Goal: Check status: Check status

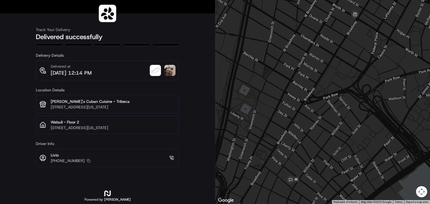
click at [171, 69] on img at bounding box center [169, 70] width 11 height 11
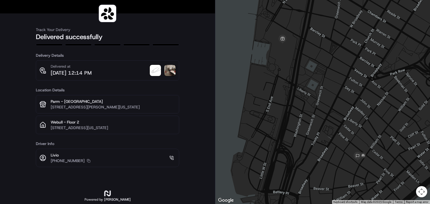
click at [173, 73] on img at bounding box center [169, 70] width 11 height 11
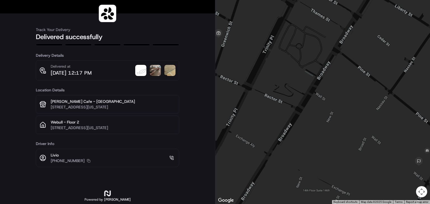
click at [155, 71] on img at bounding box center [155, 70] width 11 height 11
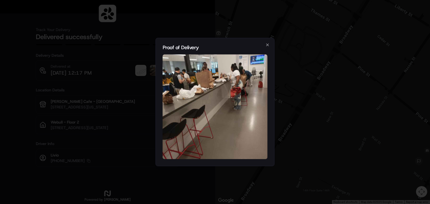
click at [270, 43] on div "Proof of Delivery Close" at bounding box center [215, 102] width 119 height 129
click at [266, 43] on icon "button" at bounding box center [268, 45] width 4 height 4
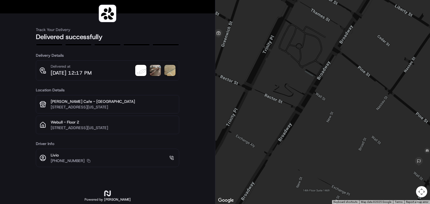
click at [171, 71] on img at bounding box center [169, 70] width 11 height 11
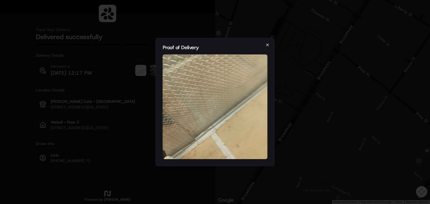
click at [268, 45] on icon "button" at bounding box center [268, 45] width 2 height 2
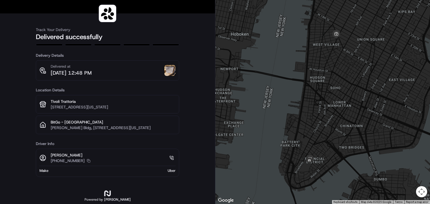
click at [170, 73] on img at bounding box center [169, 70] width 11 height 11
